Goal: Task Accomplishment & Management: Use online tool/utility

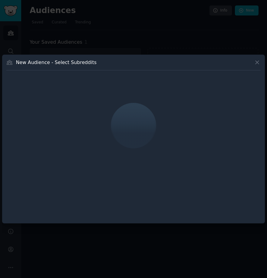
click at [259, 65] on icon at bounding box center [257, 62] width 6 height 6
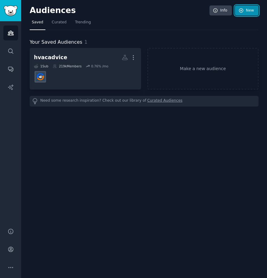
click at [246, 13] on link "New" at bounding box center [247, 10] width 24 height 10
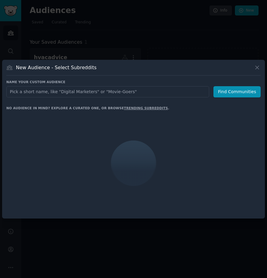
click at [145, 93] on input "text" at bounding box center [107, 91] width 203 height 11
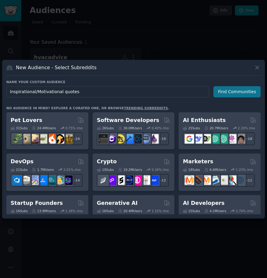
type input "Inspirational/Motivational quotes"
click at [233, 92] on button "Find Communities" at bounding box center [237, 91] width 47 height 11
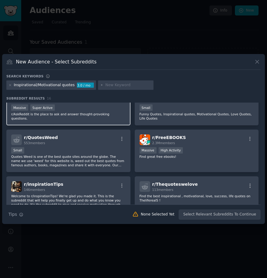
scroll to position [30, 0]
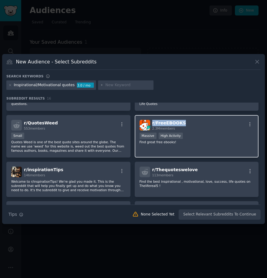
drag, startPoint x: 180, startPoint y: 124, endPoint x: 152, endPoint y: 124, distance: 27.6
click at [152, 124] on div "r/ FreeEBOOKS 2.3M members" at bounding box center [197, 125] width 115 height 11
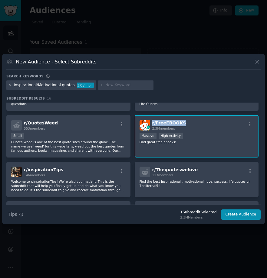
copy span "r/ FreeEBOOKS"
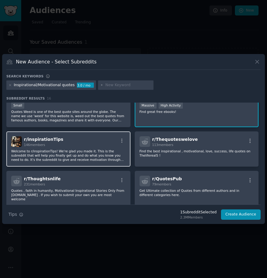
scroll to position [121, 0]
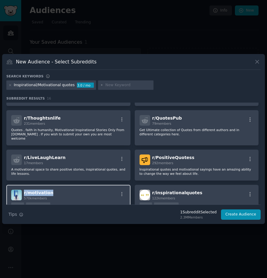
drag, startPoint x: 40, startPoint y: 187, endPoint x: 23, endPoint y: 187, distance: 16.4
click at [23, 189] on div "r/ motivation 570k members" at bounding box center [68, 194] width 115 height 11
copy span "r/ motivation"
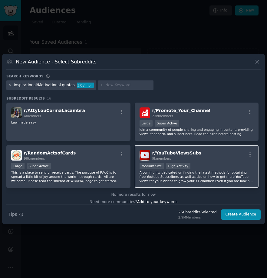
scroll to position [246, 0]
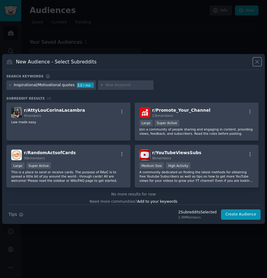
click at [256, 60] on icon at bounding box center [257, 61] width 6 height 6
